Goal: Task Accomplishment & Management: Complete application form

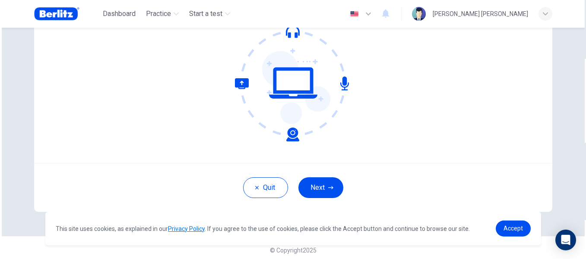
scroll to position [101, 0]
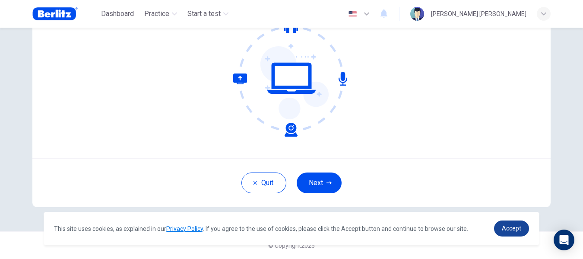
click at [514, 232] on span "Accept" at bounding box center [511, 228] width 19 height 7
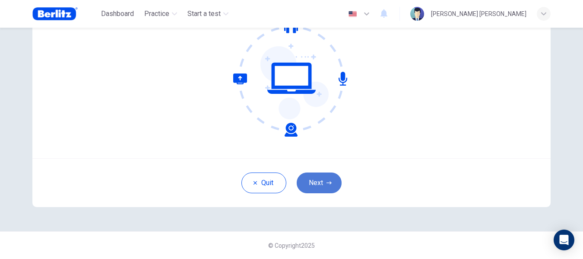
click at [318, 180] on button "Next" at bounding box center [319, 182] width 45 height 21
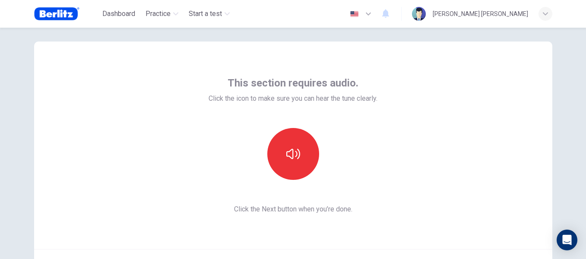
scroll to position [12, 0]
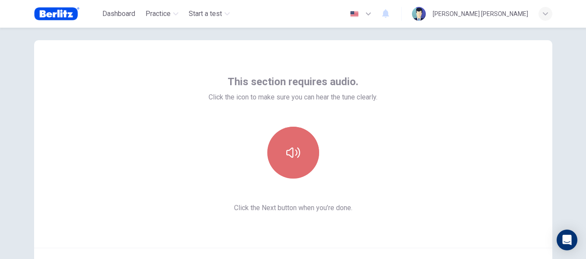
click at [299, 155] on button "button" at bounding box center [293, 153] width 52 height 52
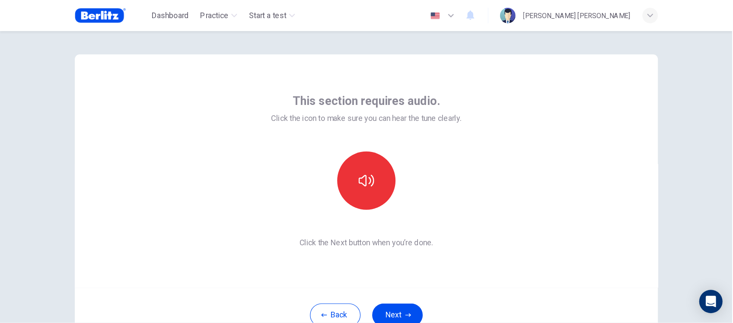
scroll to position [3, 0]
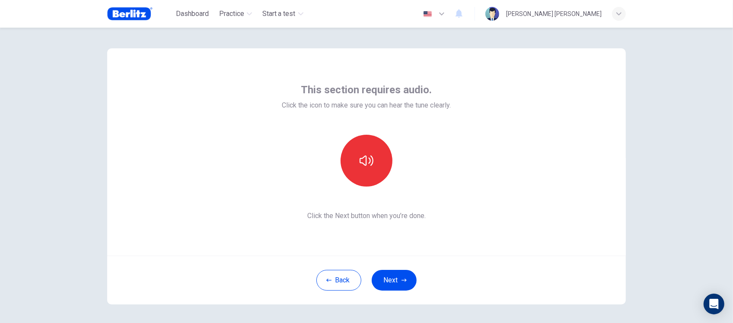
drag, startPoint x: 551, startPoint y: 0, endPoint x: 451, endPoint y: 59, distance: 116.2
click at [451, 59] on div "This section requires audio. Click the icon to make sure you can hear the tune …" at bounding box center [366, 151] width 519 height 207
click at [368, 161] on icon "button" at bounding box center [367, 161] width 14 height 14
click at [401, 258] on icon "button" at bounding box center [403, 280] width 5 height 5
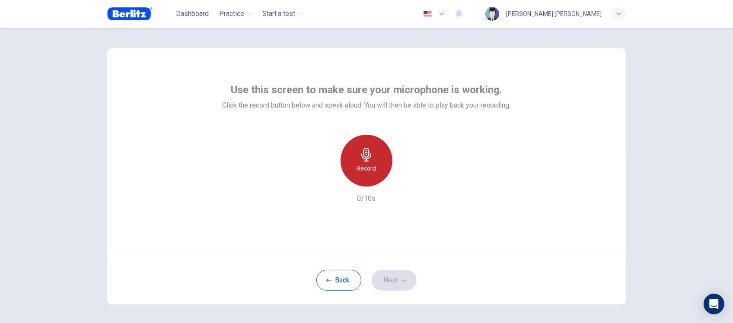
click at [368, 157] on icon "button" at bounding box center [367, 155] width 14 height 14
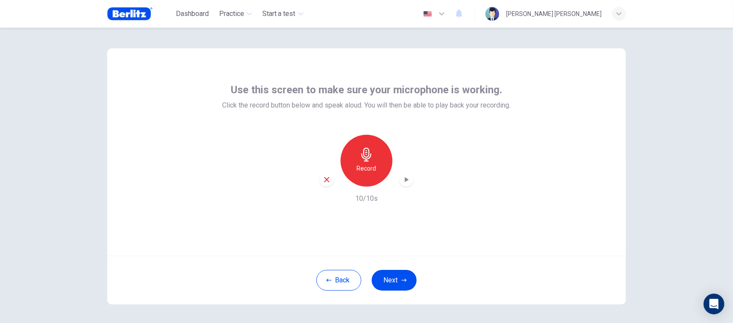
click at [405, 183] on icon "button" at bounding box center [406, 179] width 9 height 9
click at [491, 230] on div "Use this screen to make sure your microphone is working. Click the record butto…" at bounding box center [366, 151] width 519 height 207
click at [395, 258] on button "Next" at bounding box center [394, 280] width 45 height 21
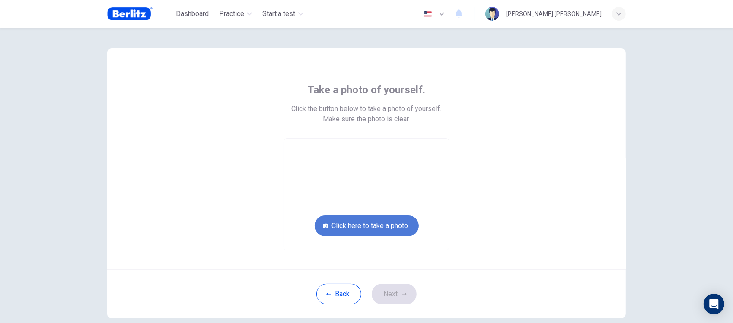
click at [378, 223] on button "Click here to take a photo" at bounding box center [367, 226] width 104 height 21
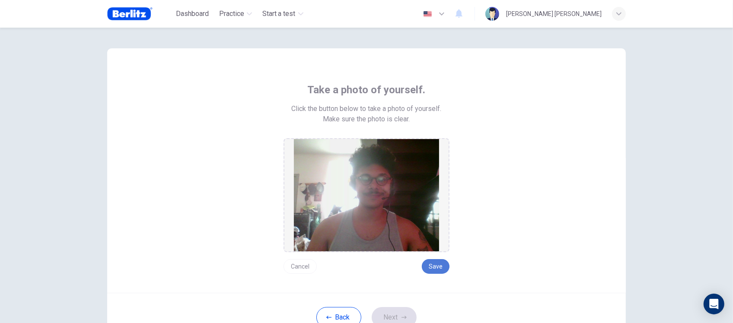
click at [439, 258] on button "Save" at bounding box center [436, 266] width 28 height 15
click at [428, 258] on button "Save" at bounding box center [436, 266] width 28 height 15
click at [394, 258] on button "Next" at bounding box center [394, 317] width 45 height 21
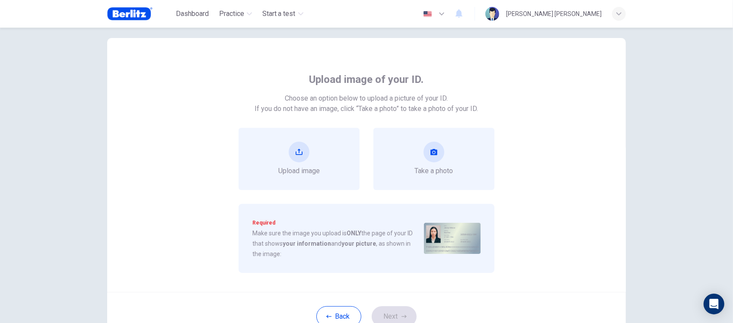
scroll to position [33, 0]
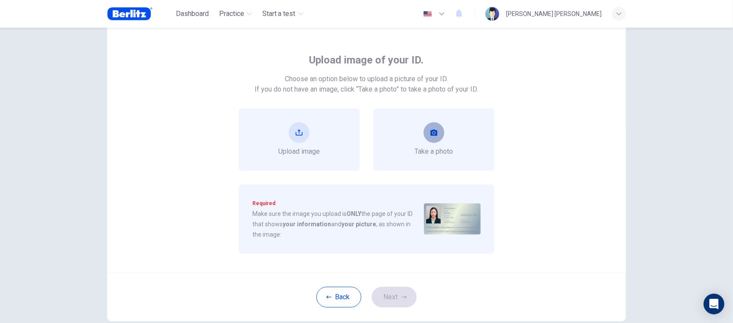
click at [424, 127] on button "take photo" at bounding box center [433, 132] width 21 height 21
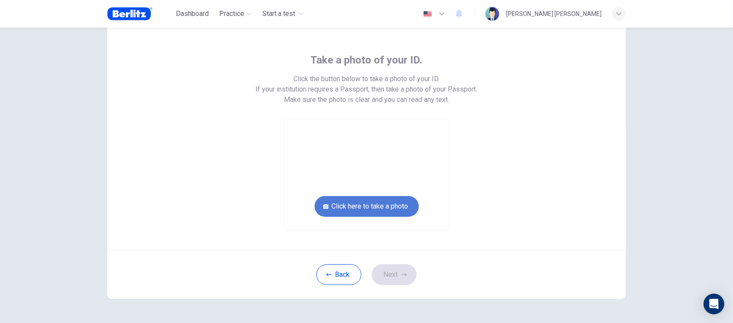
click at [392, 196] on button "Click here to take a photo" at bounding box center [367, 206] width 104 height 21
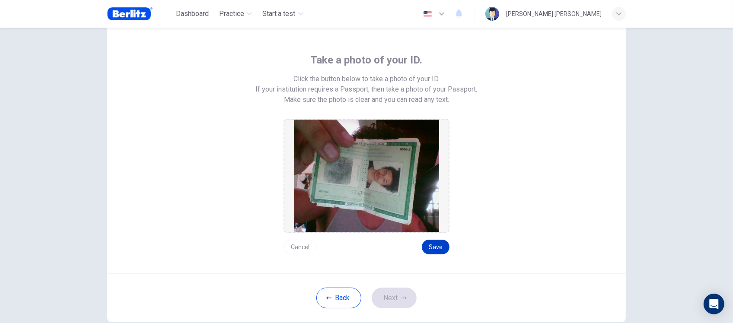
click at [431, 248] on button "Save" at bounding box center [436, 247] width 28 height 15
click at [401, 258] on icon "button" at bounding box center [403, 298] width 5 height 5
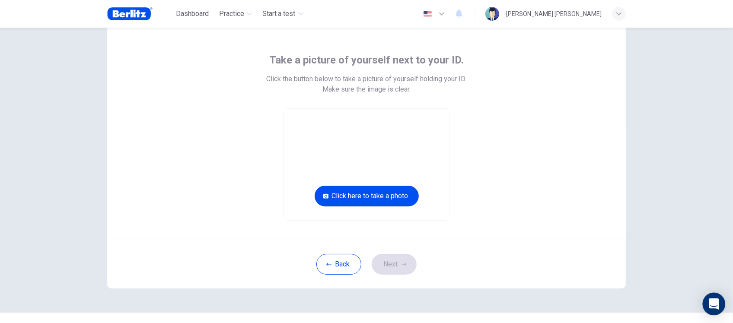
click at [583, 258] on body "This site uses cookies, as explained in our Privacy Policy . If you agree to th…" at bounding box center [366, 161] width 733 height 323
click at [367, 193] on button "Click here to take a photo" at bounding box center [367, 196] width 104 height 21
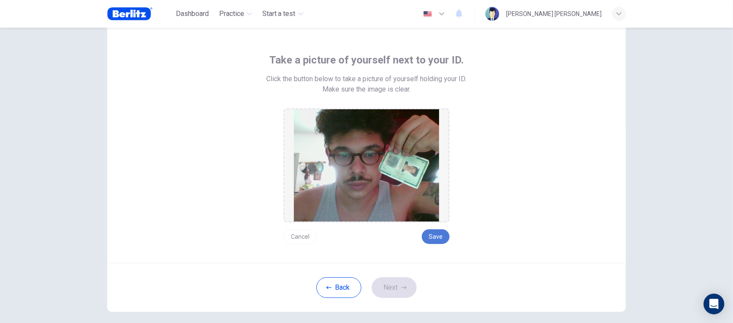
click at [437, 232] on button "Save" at bounding box center [436, 236] width 28 height 15
click at [398, 258] on button "Next" at bounding box center [394, 287] width 45 height 21
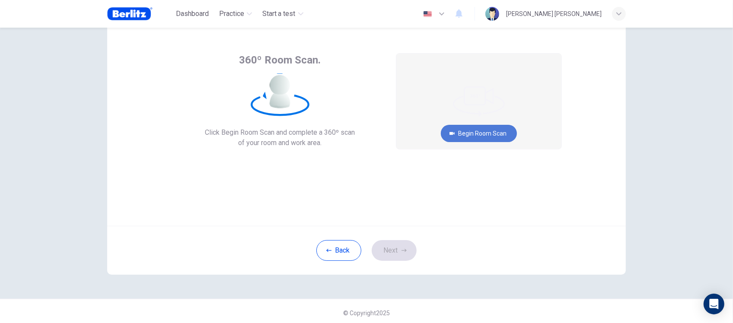
click at [474, 138] on button "Begin Room Scan" at bounding box center [479, 133] width 76 height 17
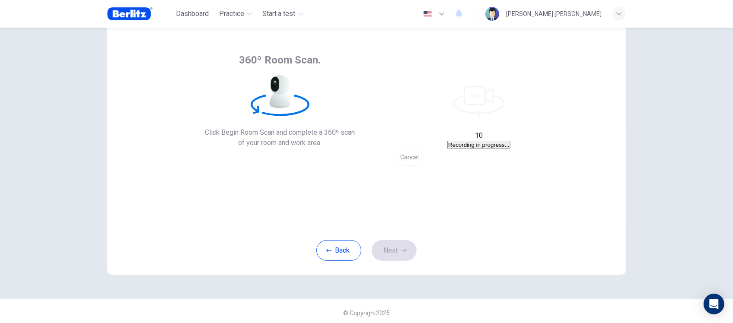
click at [423, 166] on button "Cancel" at bounding box center [410, 157] width 28 height 17
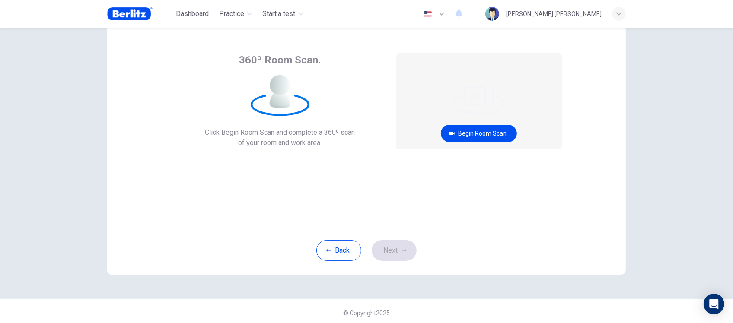
scroll to position [0, 0]
